Goal: Task Accomplishment & Management: Use online tool/utility

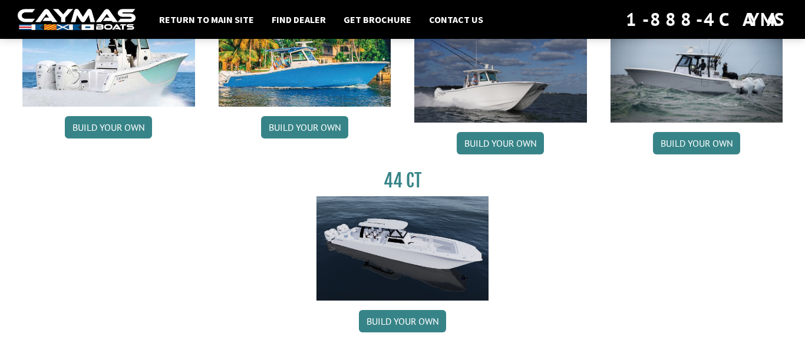
scroll to position [646, 0]
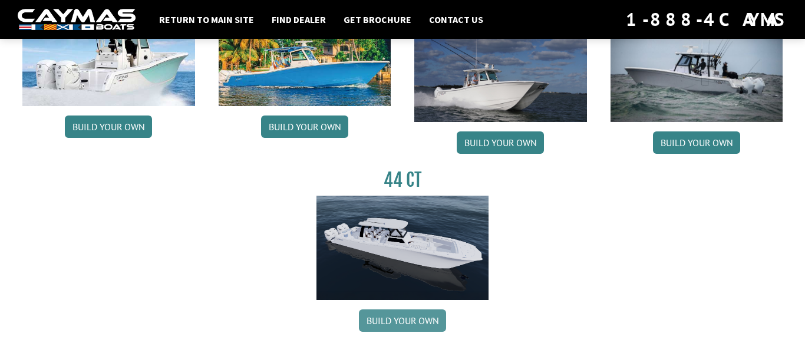
click at [400, 326] on link "Build your own" at bounding box center [402, 320] width 87 height 22
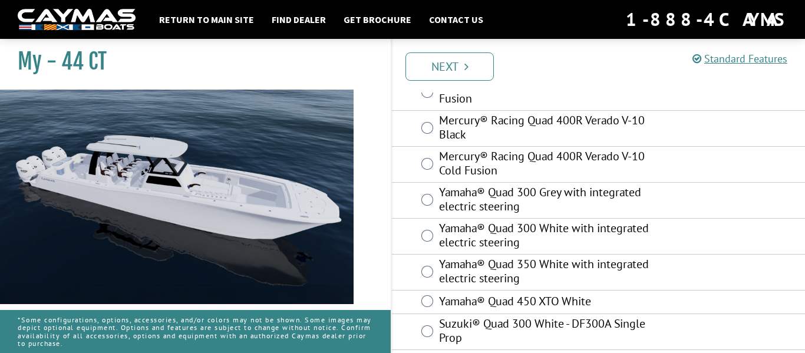
scroll to position [200, 0]
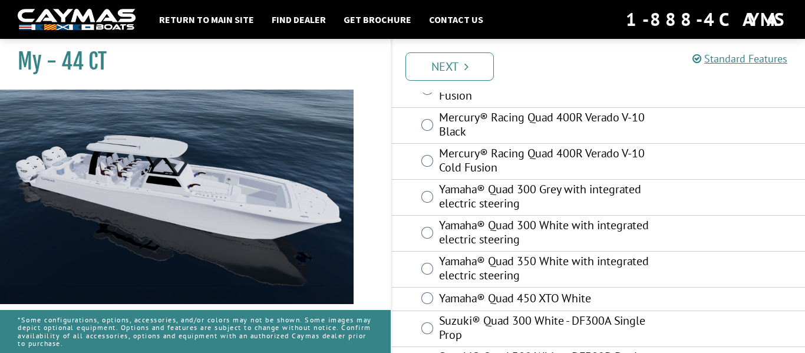
click at [658, 291] on label "Yamaha® Quad 450 XTO White" at bounding box center [549, 299] width 220 height 17
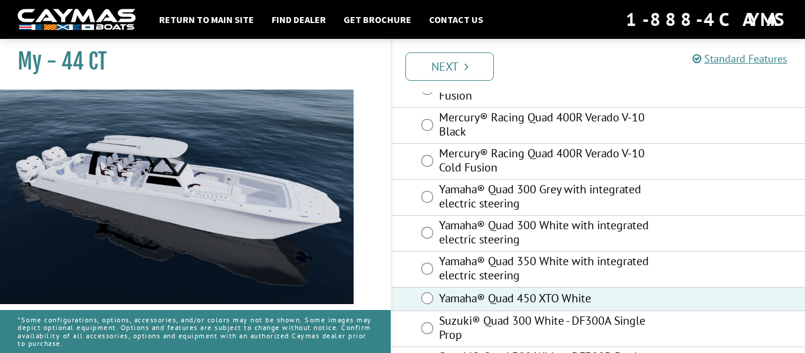
click at [617, 296] on label "Yamaha® Quad 450 XTO White" at bounding box center [549, 299] width 220 height 17
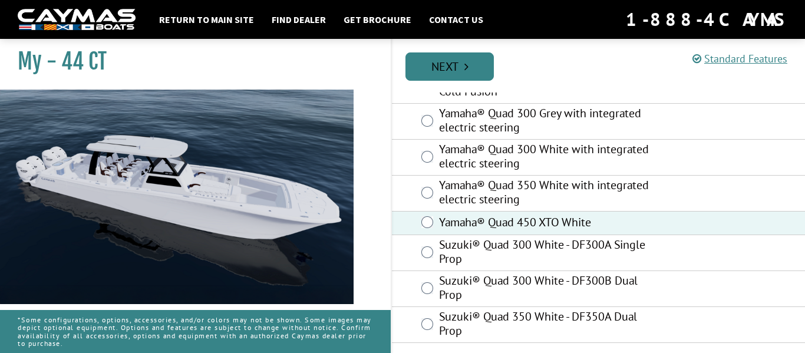
click at [466, 70] on icon "Pagination" at bounding box center [466, 67] width 4 height 12
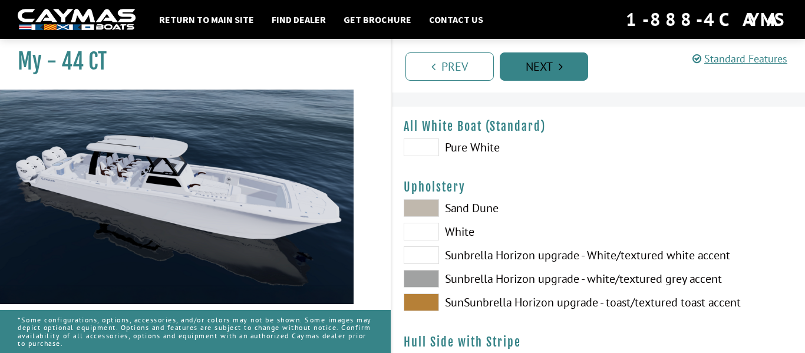
scroll to position [23, 0]
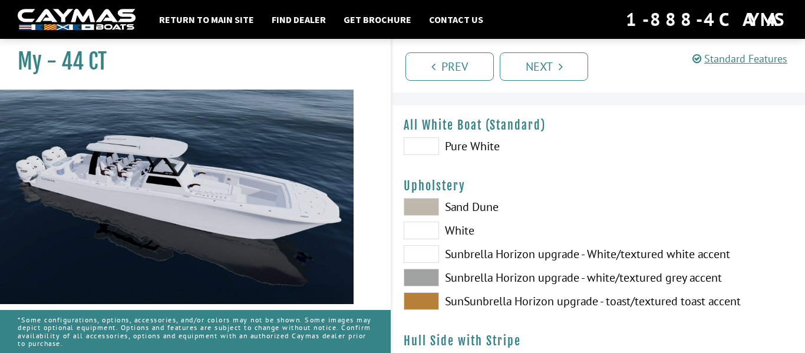
click at [411, 141] on span at bounding box center [421, 146] width 35 height 18
click at [428, 140] on span at bounding box center [421, 146] width 35 height 18
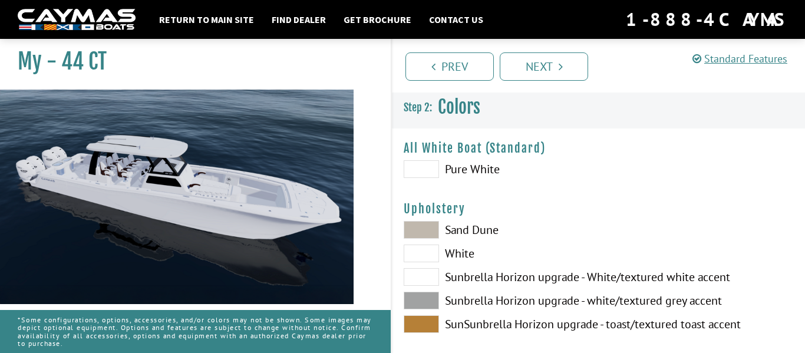
click at [434, 230] on span at bounding box center [421, 230] width 35 height 18
click at [431, 225] on span at bounding box center [421, 230] width 35 height 18
click at [428, 258] on span at bounding box center [421, 254] width 35 height 18
click at [429, 301] on span at bounding box center [421, 301] width 35 height 18
click at [433, 325] on span at bounding box center [421, 324] width 35 height 18
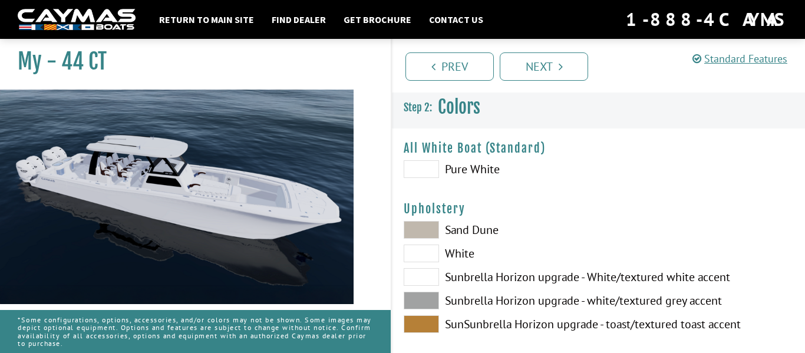
click at [432, 331] on span at bounding box center [421, 324] width 35 height 18
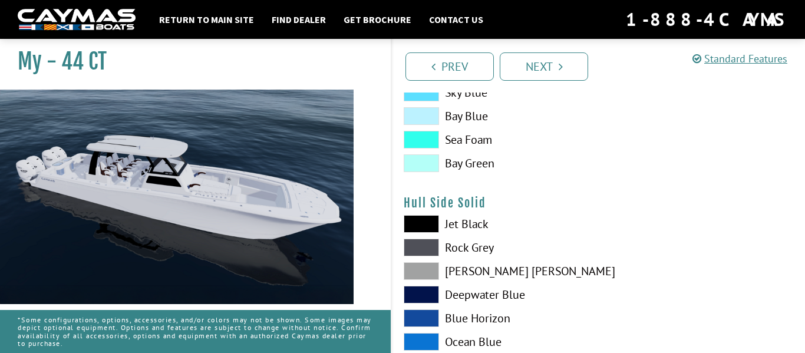
scroll to position [463, 0]
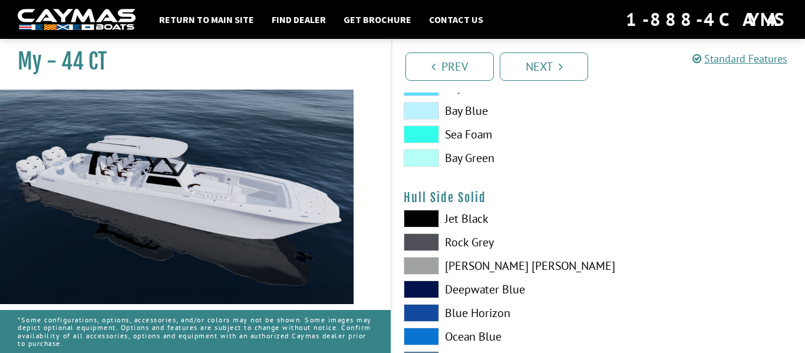
click at [429, 215] on span at bounding box center [421, 219] width 35 height 18
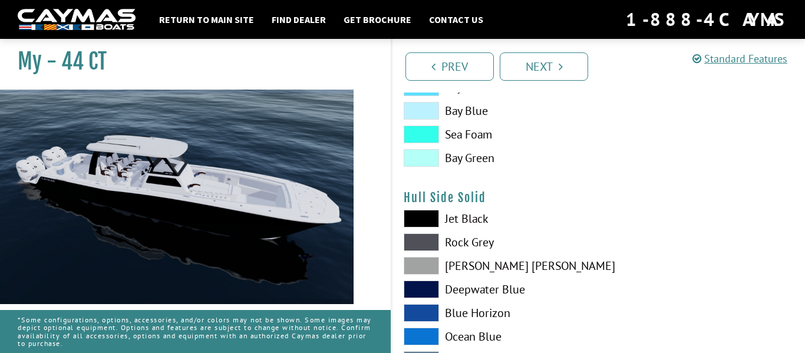
click at [426, 221] on span at bounding box center [421, 219] width 35 height 18
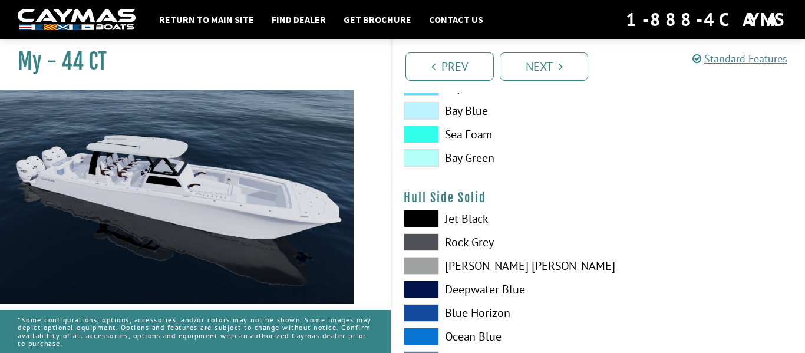
click at [427, 237] on span at bounding box center [421, 242] width 35 height 18
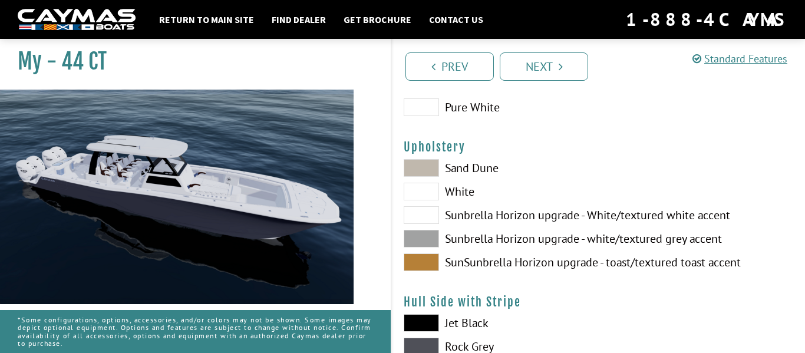
scroll to position [60, 0]
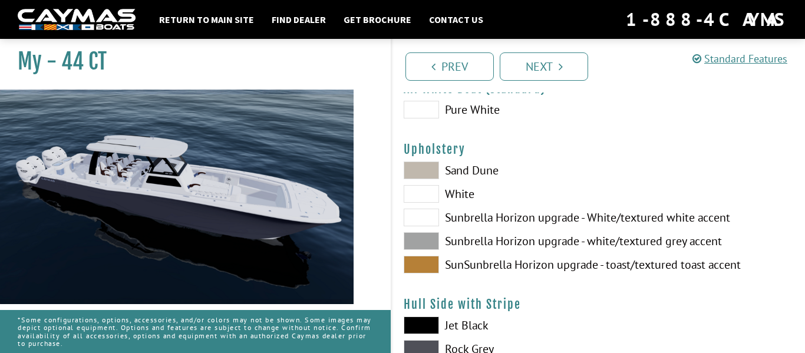
click at [426, 259] on span at bounding box center [421, 265] width 35 height 18
click at [431, 269] on span at bounding box center [421, 265] width 35 height 18
click at [435, 270] on span at bounding box center [421, 265] width 35 height 18
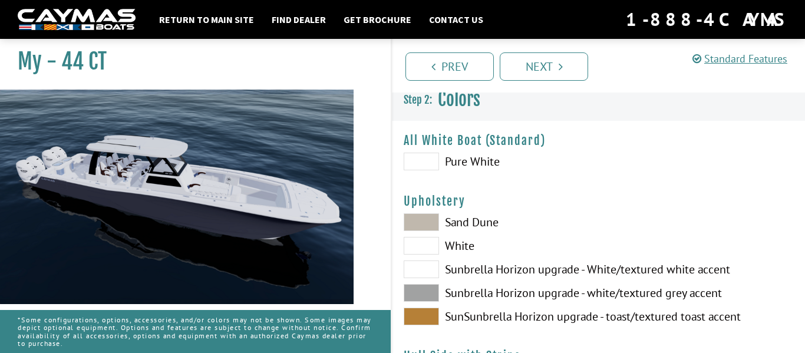
scroll to position [0, 0]
